Goal: Information Seeking & Learning: Learn about a topic

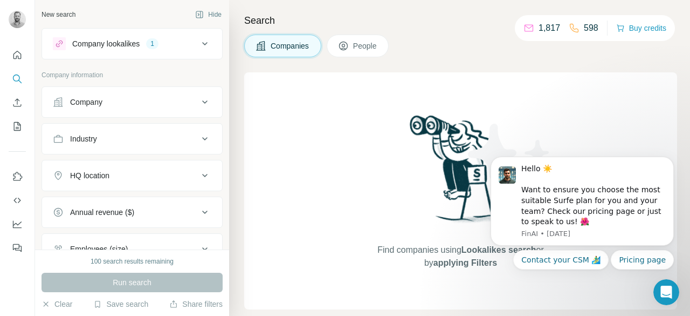
click at [499, 121] on img at bounding box center [509, 163] width 97 height 97
click at [187, 44] on div "Company lookalikes 1" at bounding box center [126, 43] width 146 height 13
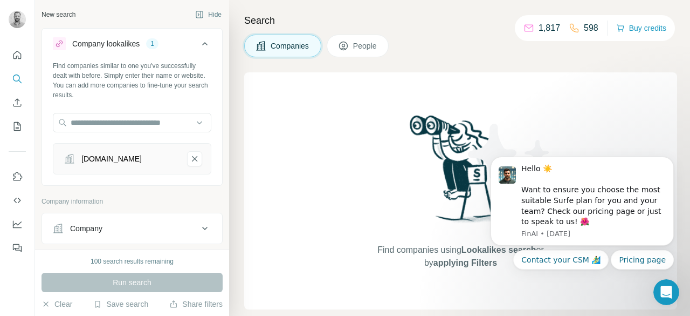
click at [187, 44] on div "Company lookalikes 1" at bounding box center [126, 43] width 146 height 13
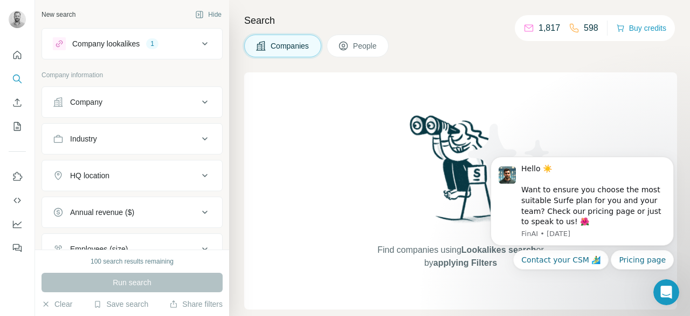
click at [159, 135] on div "Industry" at bounding box center [126, 138] width 146 height 11
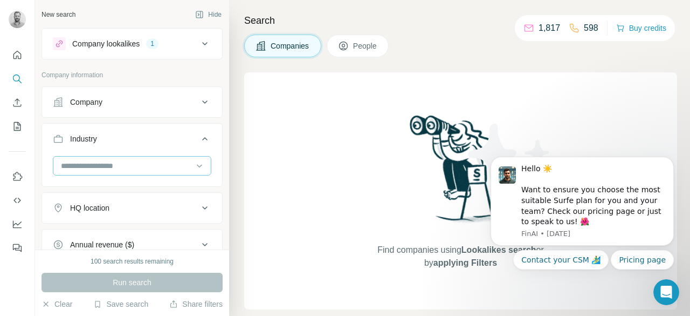
click at [147, 171] on div at bounding box center [126, 165] width 133 height 18
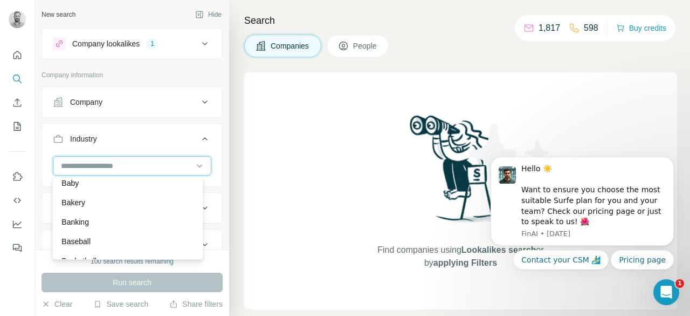
scroll to position [816, 0]
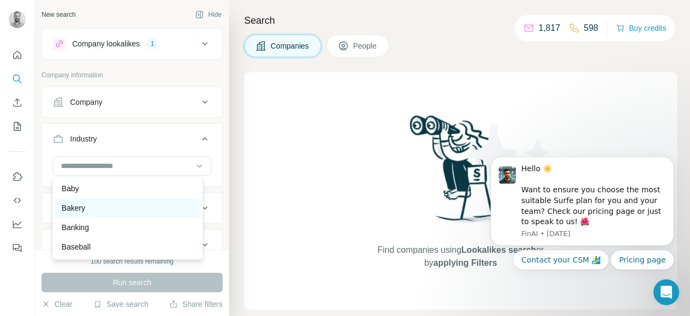
click at [68, 213] on p "Bakery" at bounding box center [73, 207] width 24 height 11
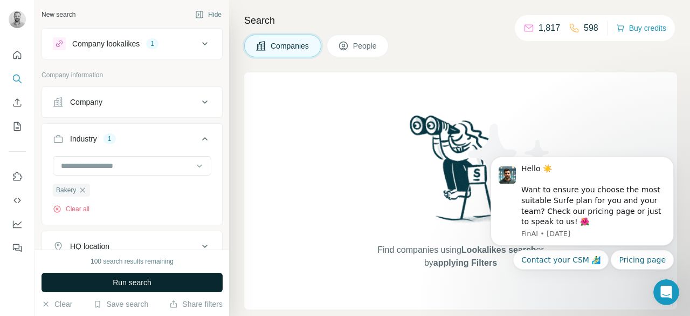
click at [140, 280] on span "Run search" at bounding box center [132, 282] width 39 height 11
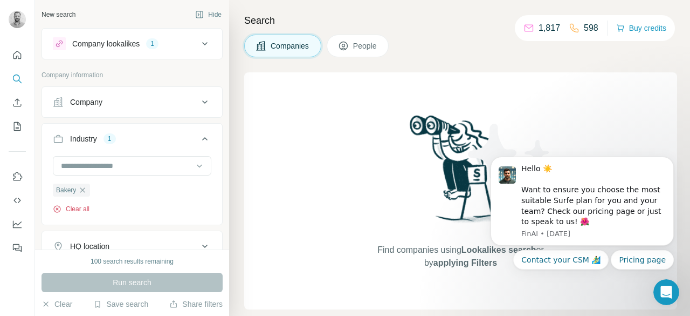
click at [58, 208] on icon "button" at bounding box center [57, 208] width 9 height 9
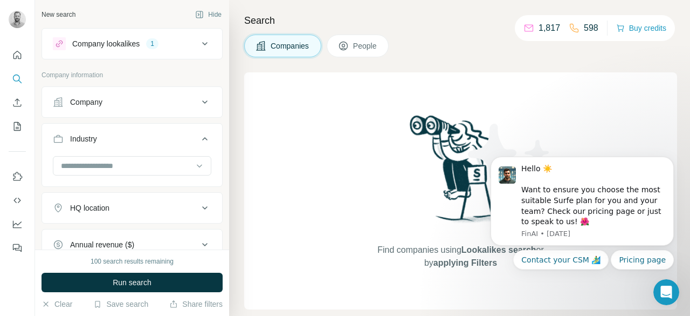
click at [198, 46] on icon at bounding box center [204, 43] width 13 height 13
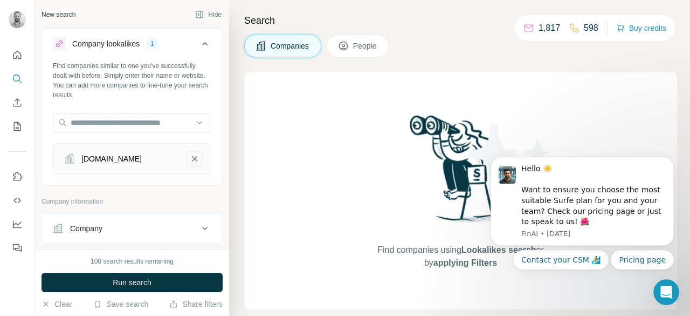
click at [190, 156] on icon "a-a-bakkerijadvies.nl-remove-button" at bounding box center [195, 158] width 10 height 11
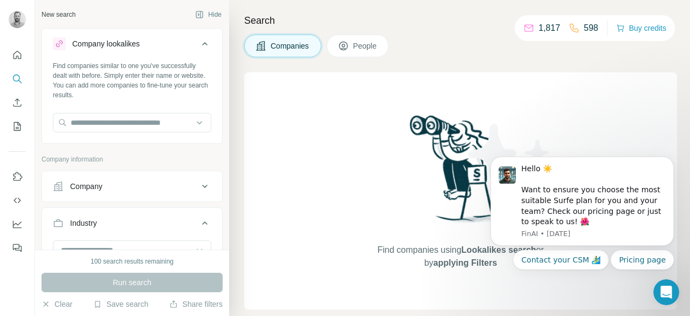
click at [207, 221] on button "Industry" at bounding box center [132, 225] width 180 height 30
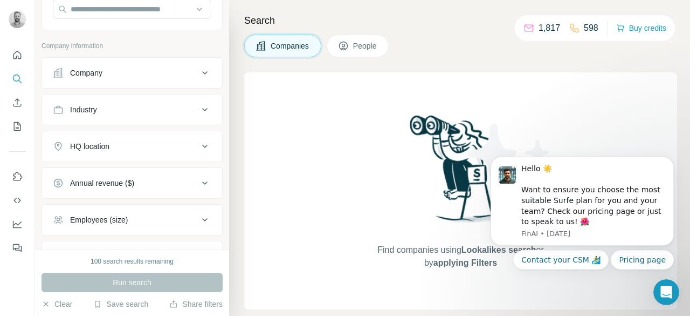
scroll to position [114, 0]
click at [152, 108] on div "Industry" at bounding box center [126, 109] width 146 height 11
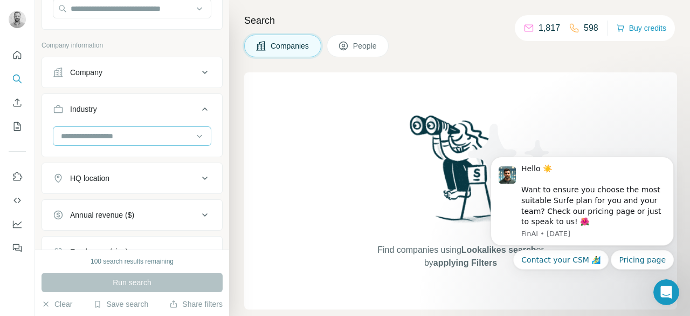
click at [115, 133] on input at bounding box center [126, 136] width 133 height 12
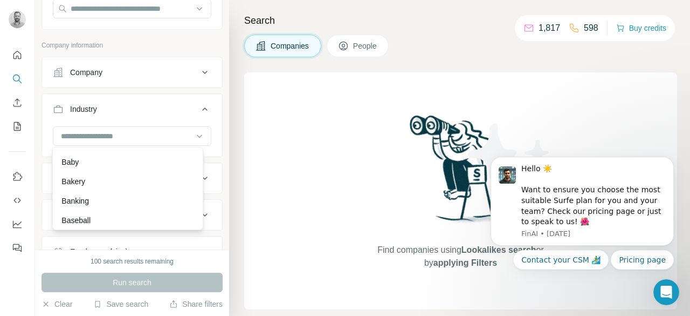
scroll to position [813, 0]
click at [82, 186] on p "Bakery" at bounding box center [73, 180] width 24 height 11
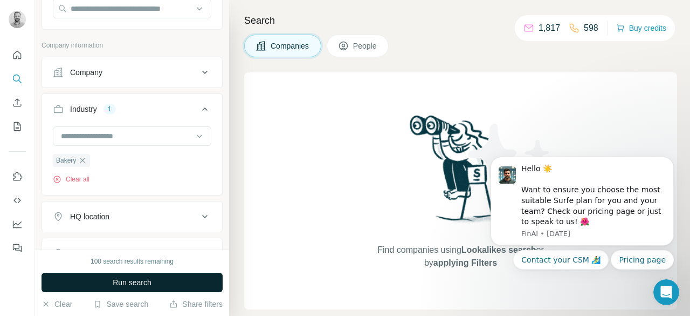
click at [109, 281] on button "Run search" at bounding box center [132, 281] width 181 height 19
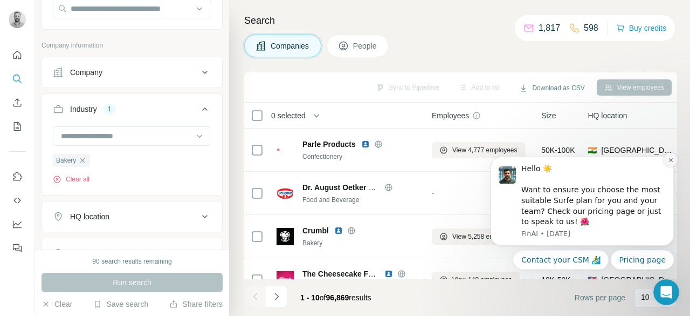
click at [671, 160] on icon "Dismiss notification" at bounding box center [671, 160] width 4 height 4
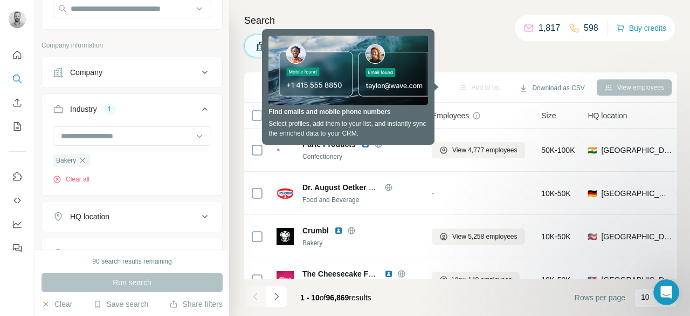
click at [462, 52] on div "Companies People" at bounding box center [460, 46] width 433 height 23
click at [486, 53] on div "Companies People" at bounding box center [460, 46] width 433 height 23
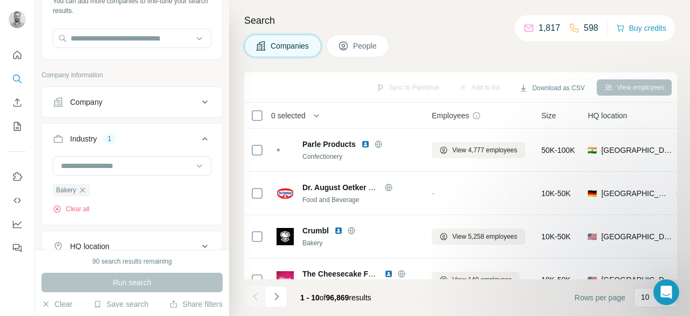
scroll to position [97, 0]
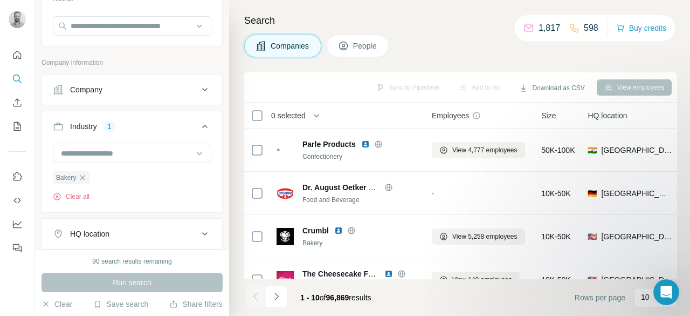
click at [202, 88] on icon at bounding box center [204, 89] width 5 height 3
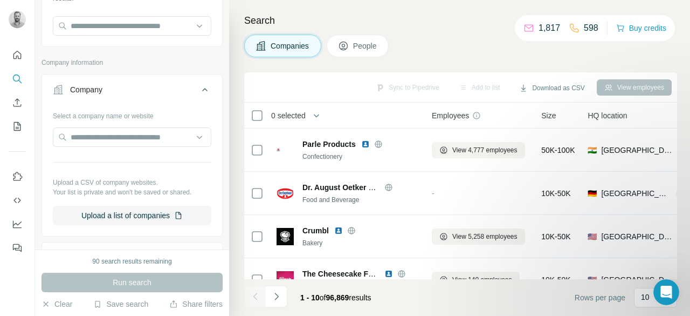
click at [198, 88] on icon at bounding box center [204, 89] width 13 height 13
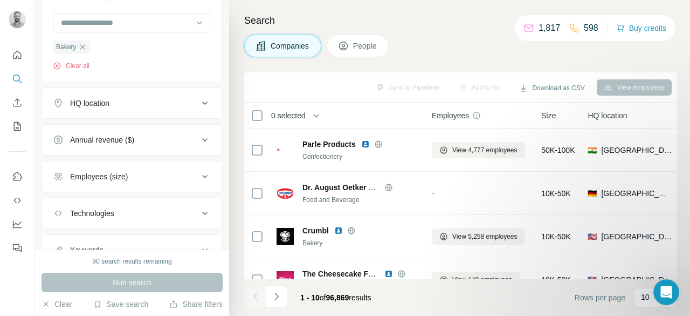
scroll to position [231, 0]
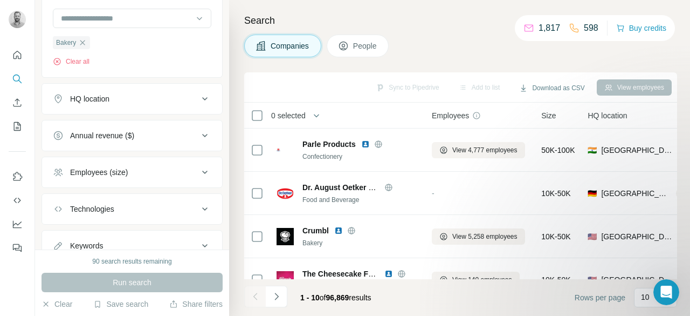
click at [198, 97] on icon at bounding box center [204, 98] width 13 height 13
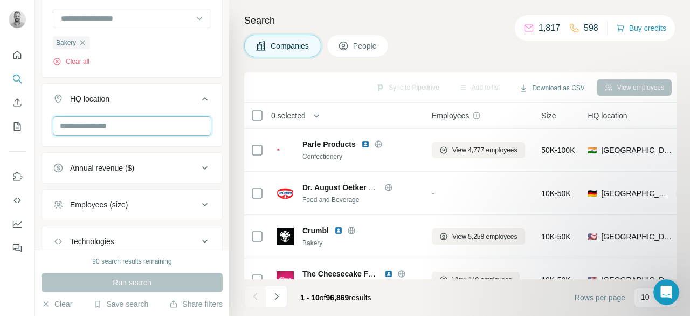
click at [152, 121] on input "text" at bounding box center [132, 125] width 159 height 19
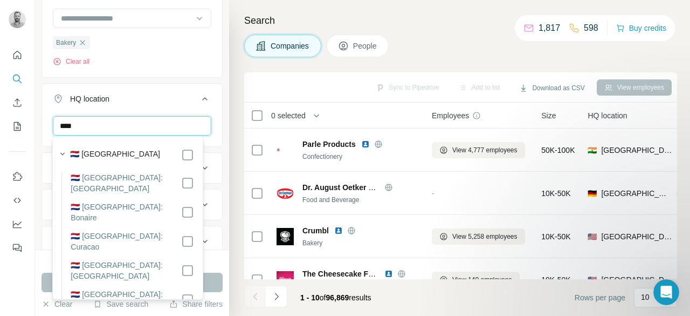
type input "****"
click at [177, 154] on div "🇳🇱 [GEOGRAPHIC_DATA]" at bounding box center [132, 154] width 124 height 13
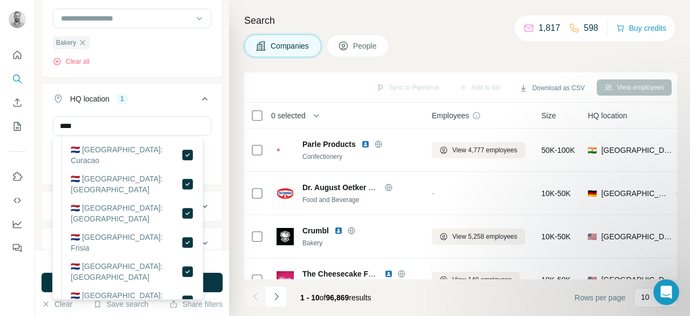
scroll to position [113, 0]
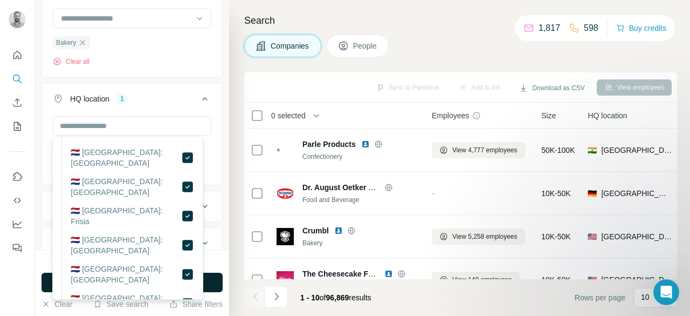
click at [217, 279] on button "Run search" at bounding box center [132, 281] width 181 height 19
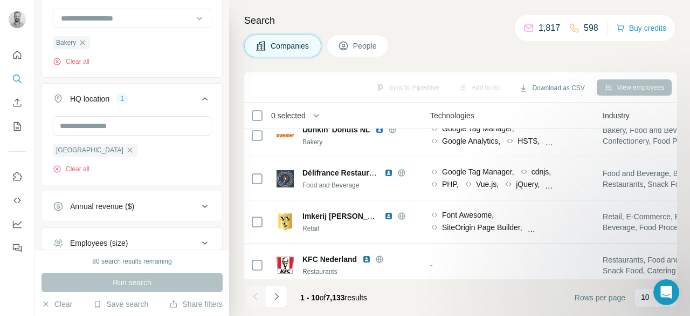
scroll to position [15, 609]
click at [625, 91] on div "View employees" at bounding box center [634, 87] width 75 height 16
click at [625, 87] on div "View employees" at bounding box center [634, 87] width 75 height 16
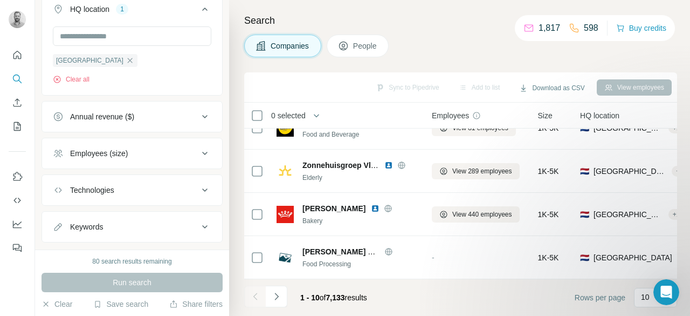
scroll to position [341, 0]
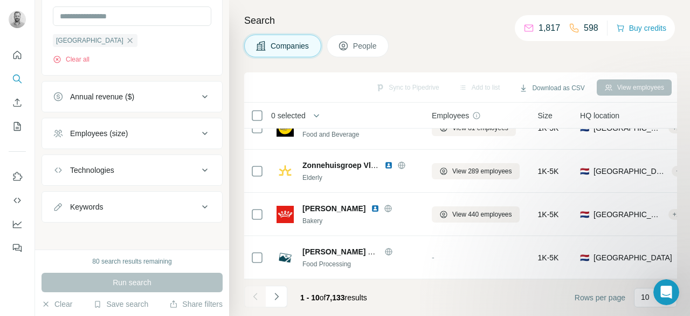
click at [140, 170] on div "Technologies" at bounding box center [126, 169] width 146 height 11
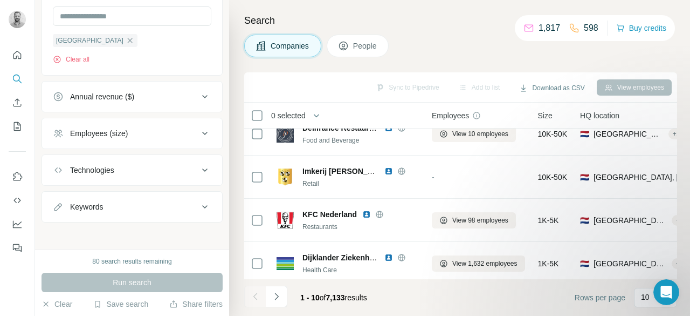
scroll to position [66, 0]
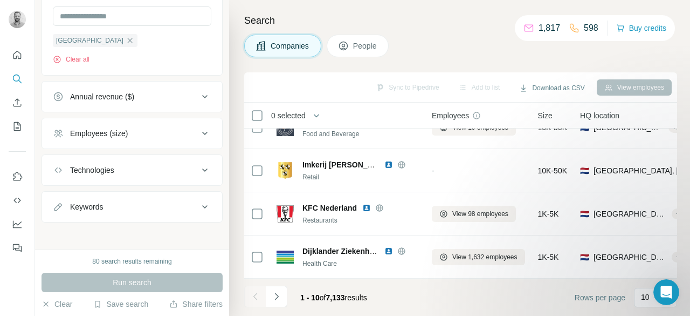
click at [375, 47] on span "People" at bounding box center [365, 45] width 25 height 11
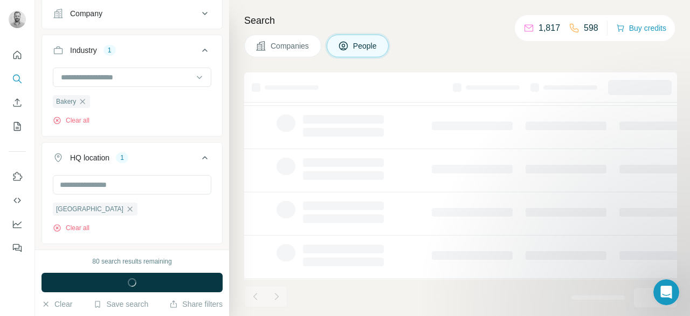
scroll to position [508, 0]
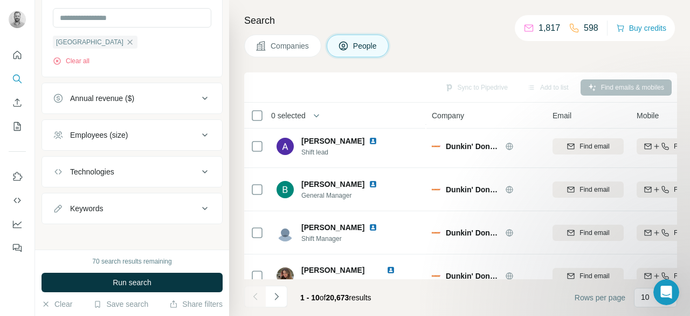
scroll to position [286, 0]
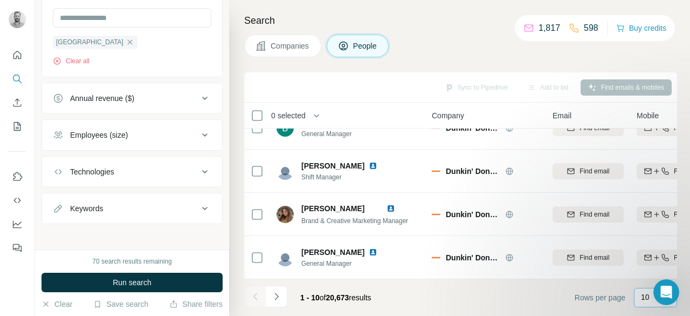
click at [647, 300] on p "10" at bounding box center [645, 296] width 9 height 11
click at [649, 211] on p "60" at bounding box center [647, 215] width 9 height 11
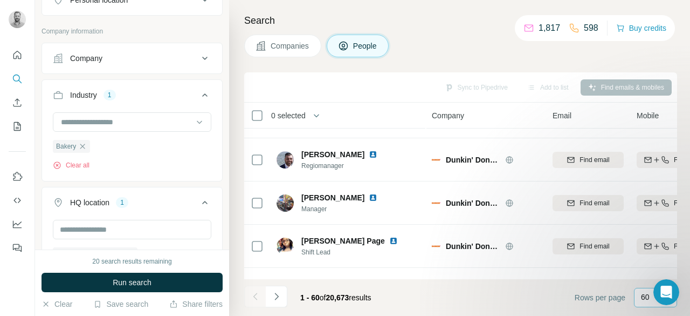
scroll to position [300, 0]
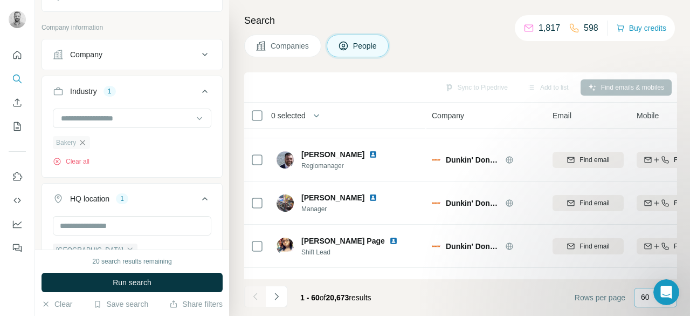
click at [83, 140] on icon "button" at bounding box center [82, 142] width 5 height 5
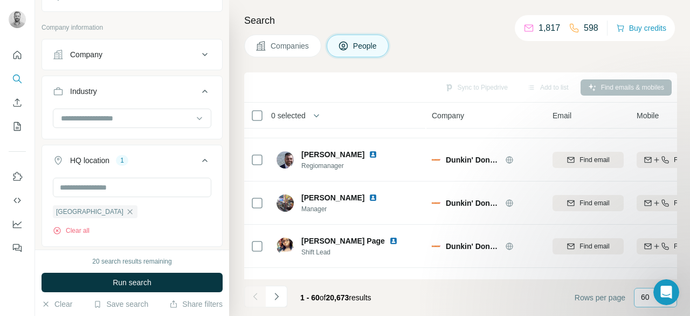
click at [199, 91] on icon at bounding box center [204, 91] width 13 height 13
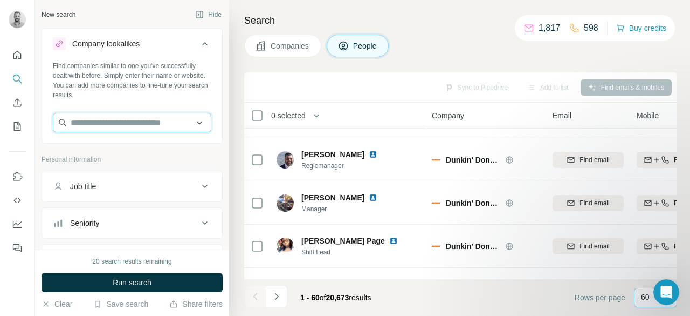
click at [120, 122] on input "text" at bounding box center [132, 122] width 159 height 19
paste input "**********"
type input "**********"
click at [217, 122] on div "New search Hide Company lookalikes Find companies similar to one you've success…" at bounding box center [132, 124] width 194 height 249
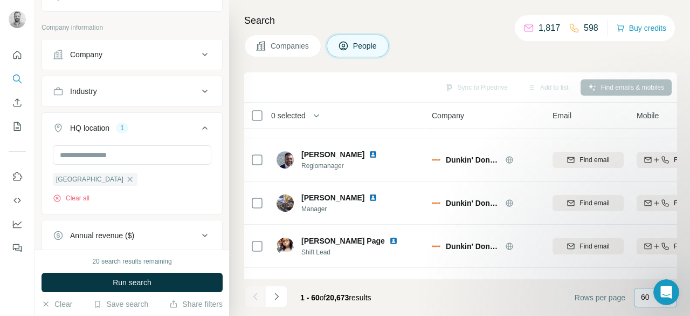
scroll to position [300, 0]
click at [126, 177] on icon "button" at bounding box center [130, 178] width 9 height 9
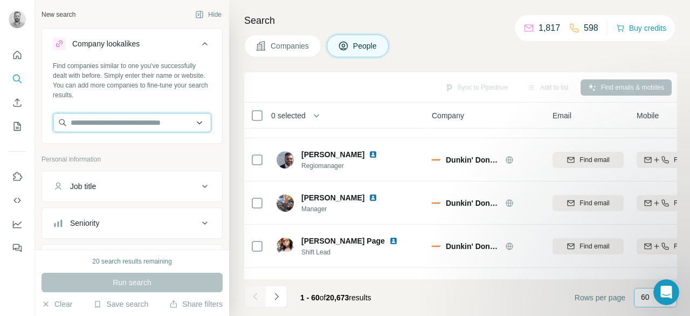
click at [125, 128] on input "text" at bounding box center [132, 122] width 159 height 19
paste input "**********"
type input "**********"
click at [168, 124] on input "**********" at bounding box center [132, 122] width 159 height 19
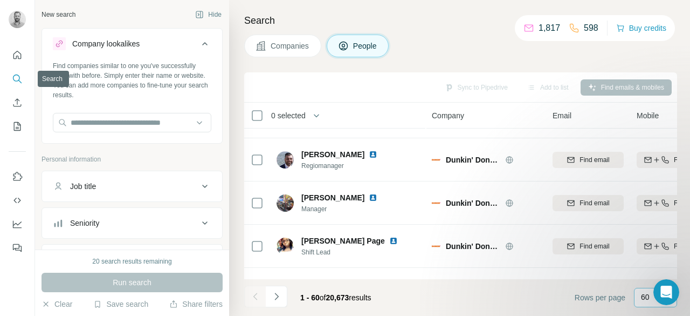
click at [18, 76] on icon "Search" at bounding box center [17, 78] width 11 height 11
click at [16, 54] on icon "Quick start" at bounding box center [17, 55] width 11 height 11
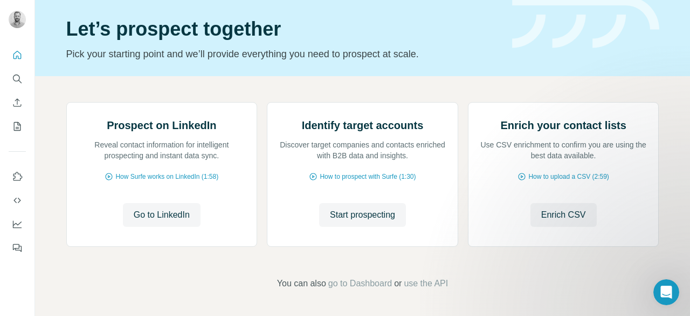
scroll to position [99, 0]
click at [161, 221] on span "Go to LinkedIn" at bounding box center [162, 214] width 56 height 13
